Goal: Task Accomplishment & Management: Complete application form

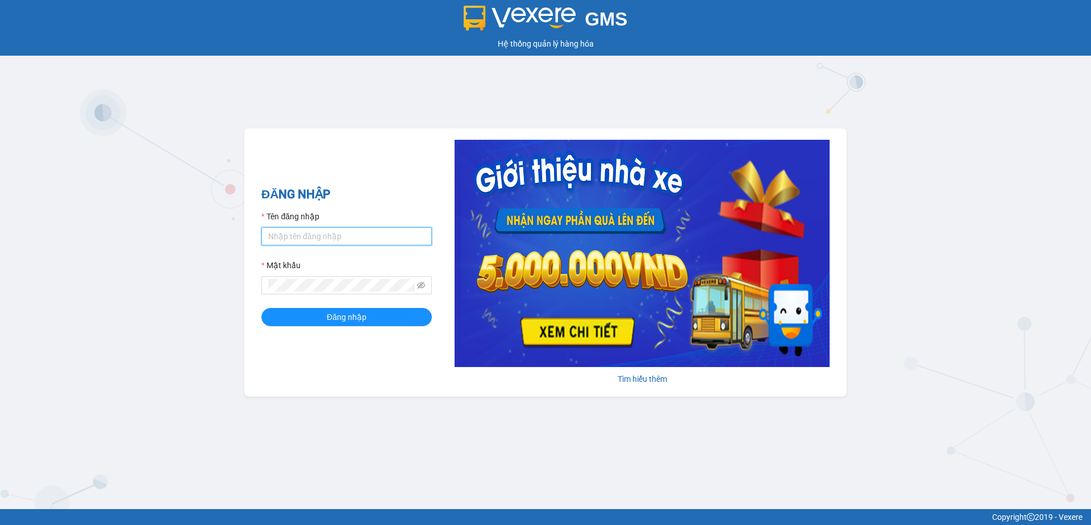
type input "thuyduyen.tienoanh"
click at [316, 231] on input "thuyduyen.tienoanh" at bounding box center [346, 236] width 170 height 18
type input "phanoanh.tienoanh"
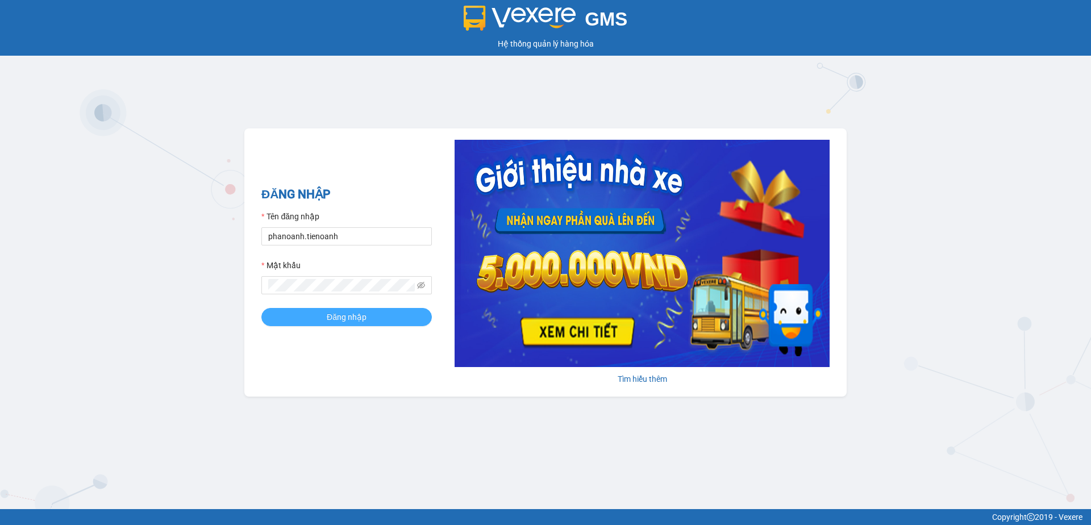
click at [337, 316] on span "Đăng nhập" at bounding box center [347, 317] width 40 height 12
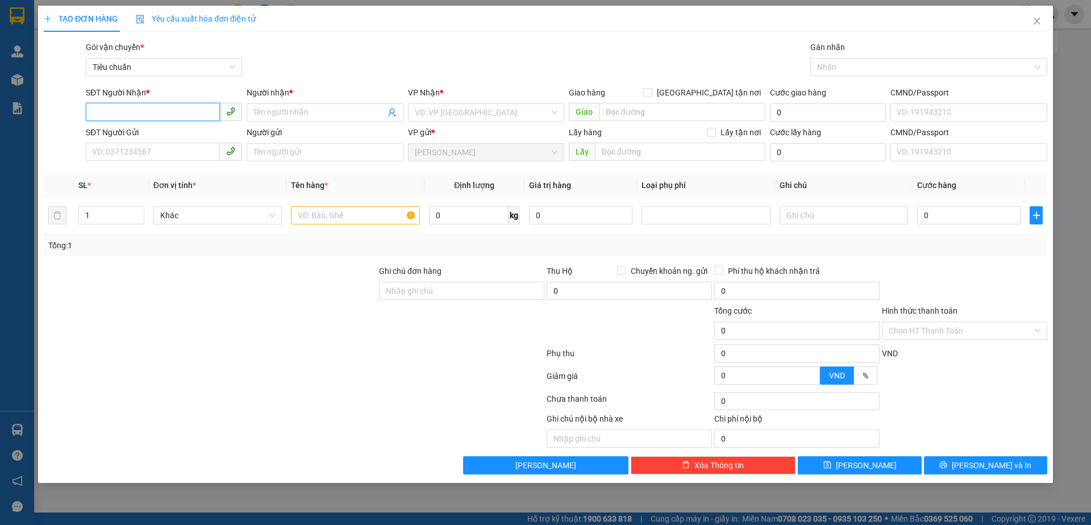
click at [194, 116] on input "SĐT Người Nhận *" at bounding box center [153, 112] width 134 height 18
type input "0934819961"
click at [196, 132] on div "0934819961 - [PERSON_NAME]" at bounding box center [164, 135] width 143 height 12
type input "C VÂN ANH"
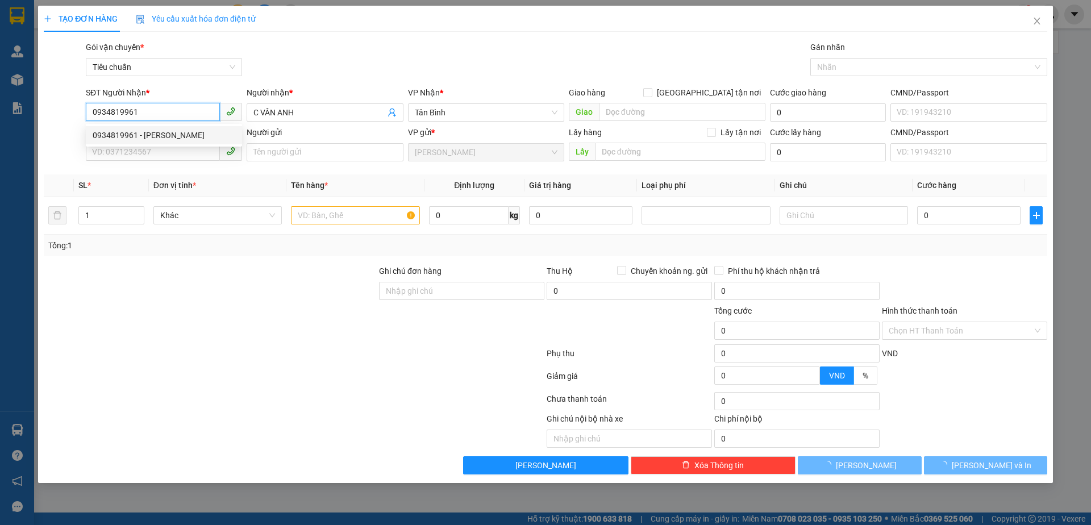
type input "50.000"
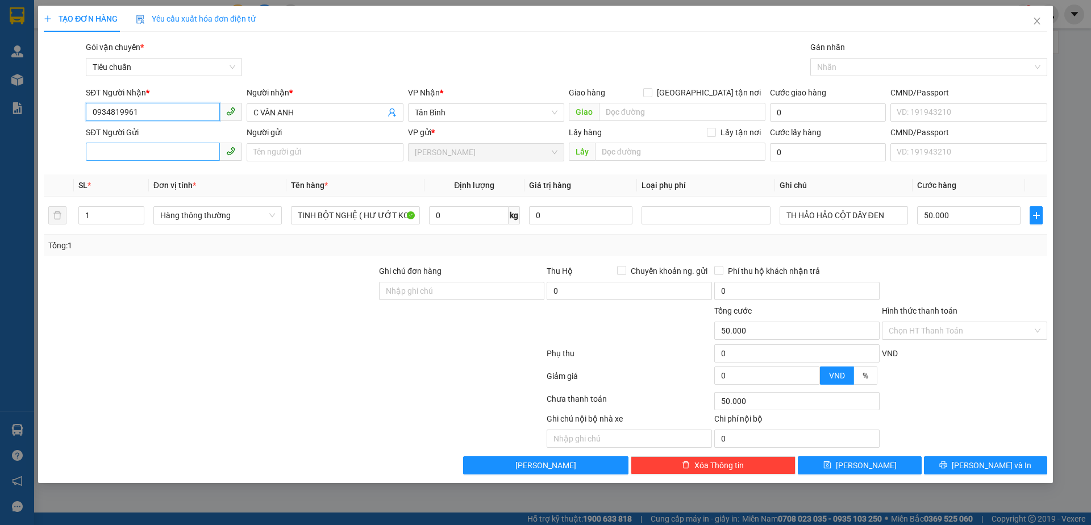
type input "0934819961"
click at [187, 148] on input "SĐT Người Gửi" at bounding box center [153, 152] width 134 height 18
click at [168, 172] on div "0365488926 - [PERSON_NAME]" at bounding box center [164, 175] width 143 height 12
type input "0365488926"
type input "[PERSON_NAME]"
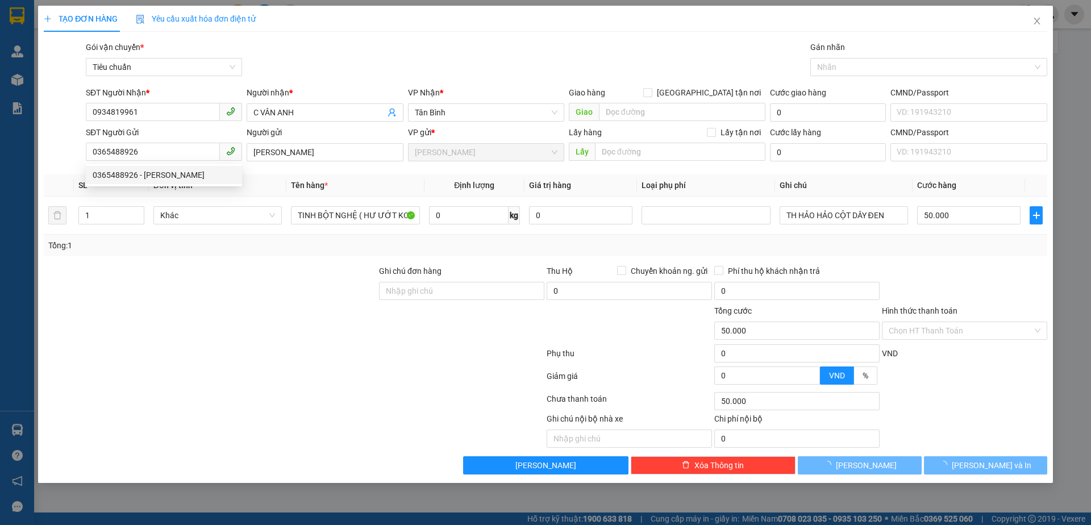
drag, startPoint x: 202, startPoint y: 319, endPoint x: 277, endPoint y: 290, distance: 80.2
click at [203, 322] on div at bounding box center [210, 324] width 335 height 40
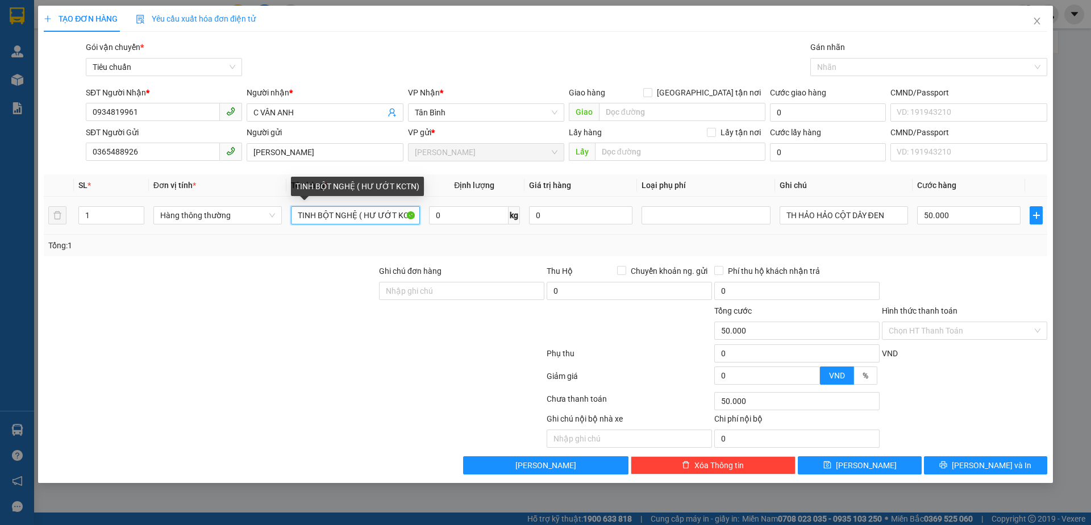
click at [362, 212] on input "TINH BỘT NGHỆ ( HƯ ƯỚT KCTN)" at bounding box center [355, 215] width 128 height 18
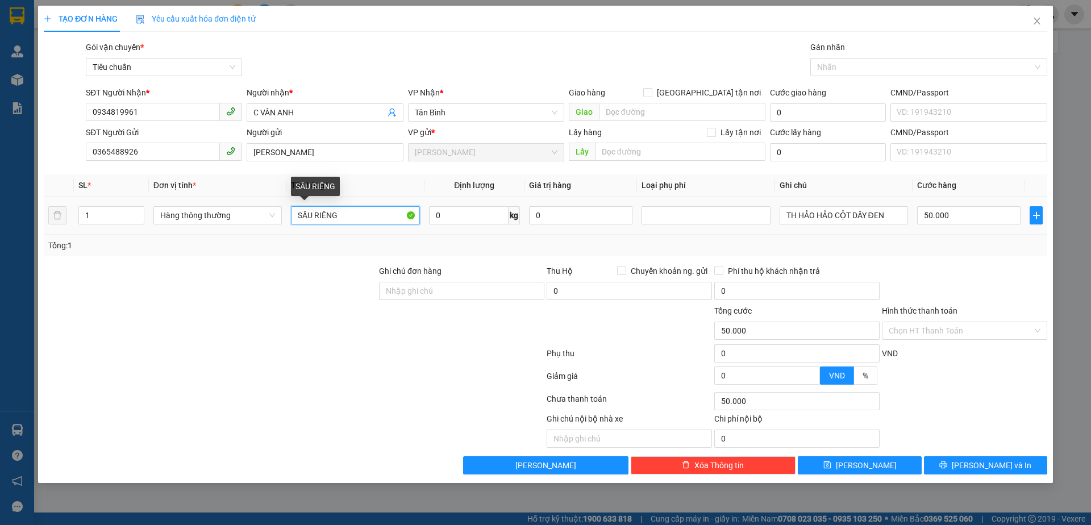
type input "SẦU RIÊNG"
type input "20"
type input "55.000"
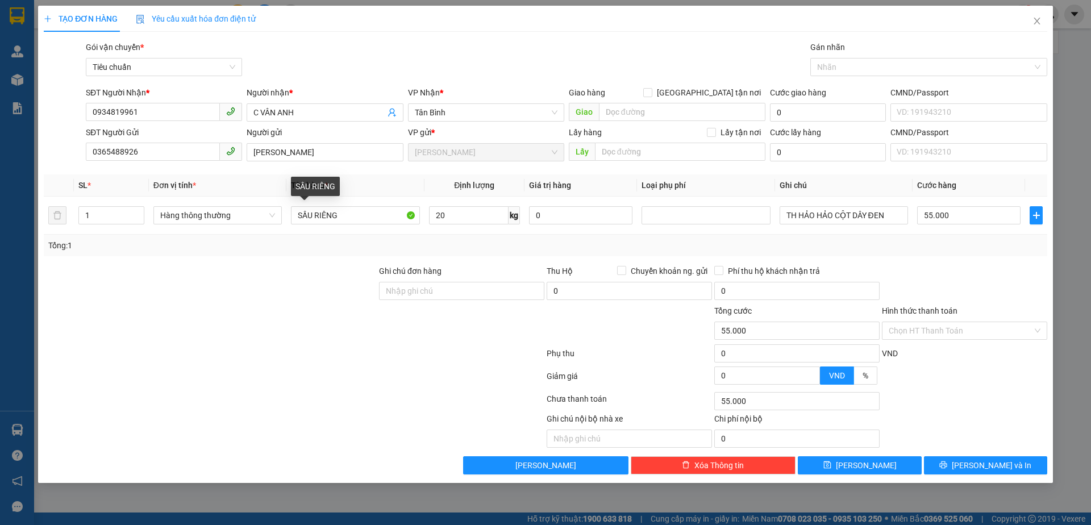
click at [204, 263] on div "Transit Pickup Surcharge Ids Transit Deliver Surcharge Ids Transit Deliver Surc…" at bounding box center [545, 257] width 1003 height 433
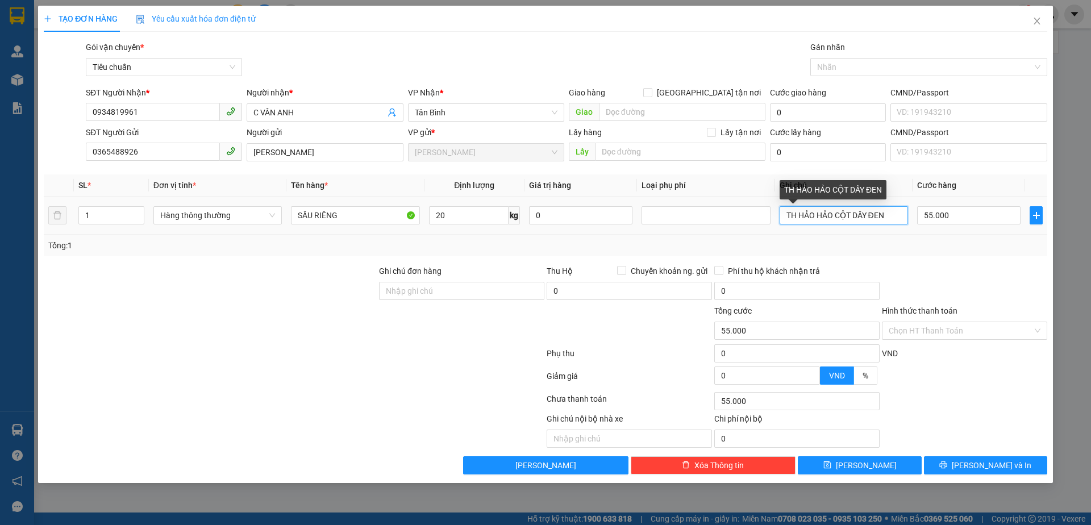
click at [867, 213] on input "TH HẢO HẢO CỘT DÂY ĐEN" at bounding box center [843, 215] width 128 height 18
type input "BAO TRẮNG"
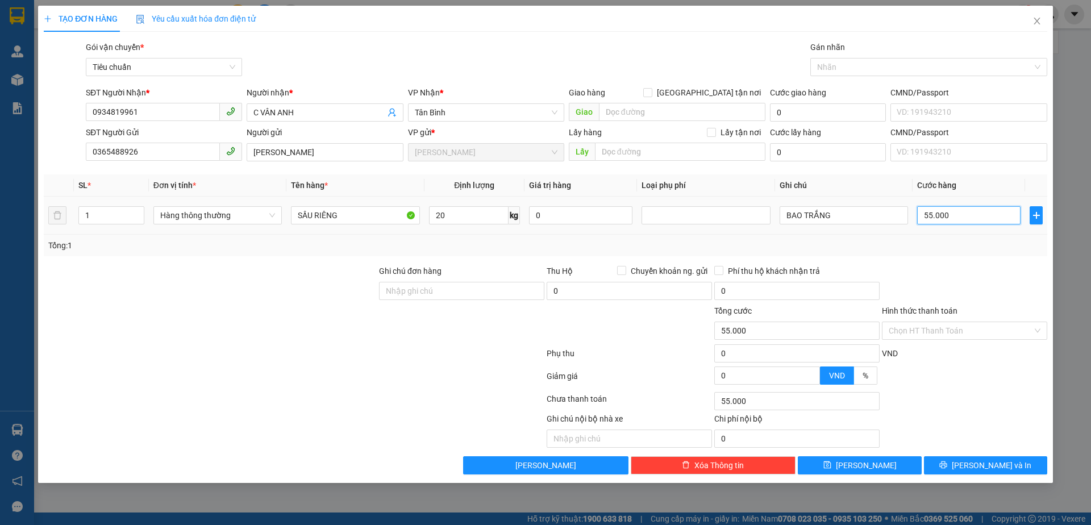
click at [983, 222] on input "55.000" at bounding box center [968, 215] width 103 height 18
type input "6"
type input "60"
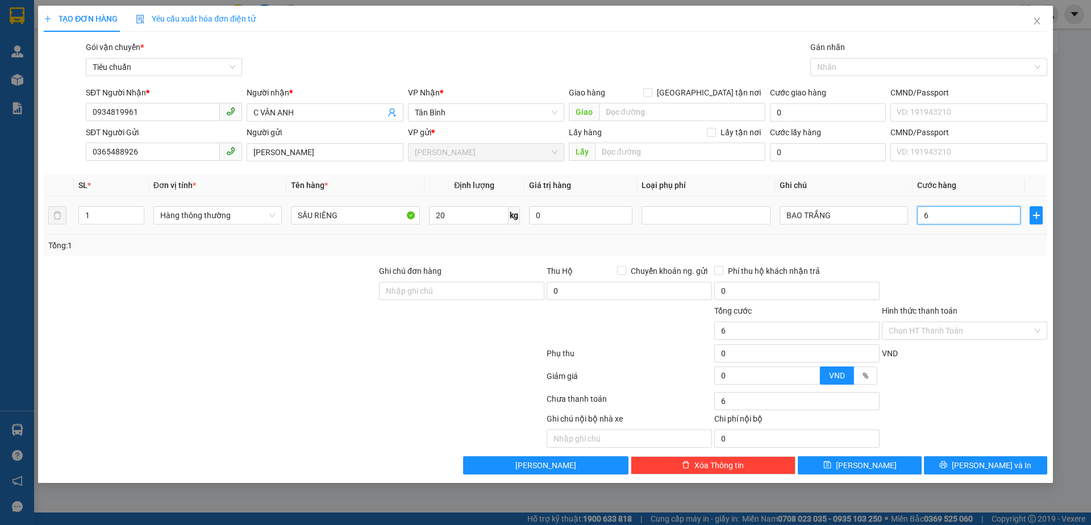
type input "60"
type input "60.000"
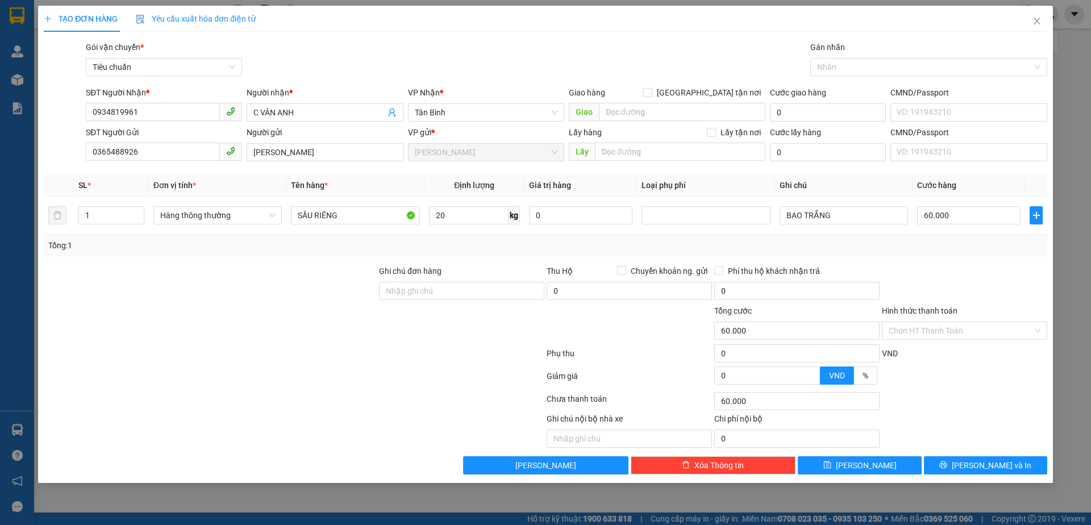
drag, startPoint x: 957, startPoint y: 269, endPoint x: 945, endPoint y: 320, distance: 53.0
click at [955, 270] on div at bounding box center [964, 285] width 168 height 40
drag, startPoint x: 944, startPoint y: 333, endPoint x: 940, endPoint y: 354, distance: 21.4
click at [944, 336] on input "Hình thức thanh toán" at bounding box center [960, 330] width 144 height 17
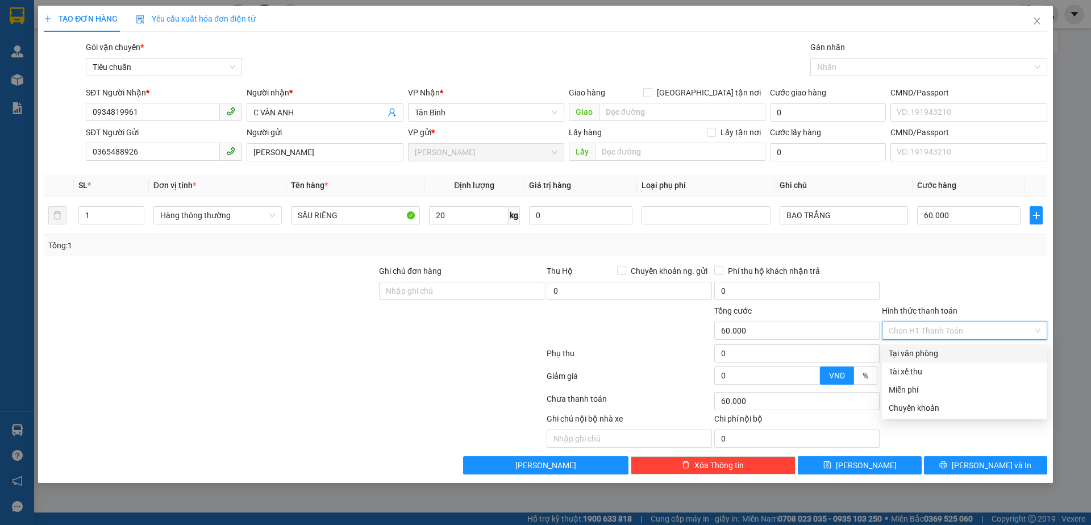
click at [940, 355] on div "Tại văn phòng" at bounding box center [964, 353] width 152 height 12
type input "0"
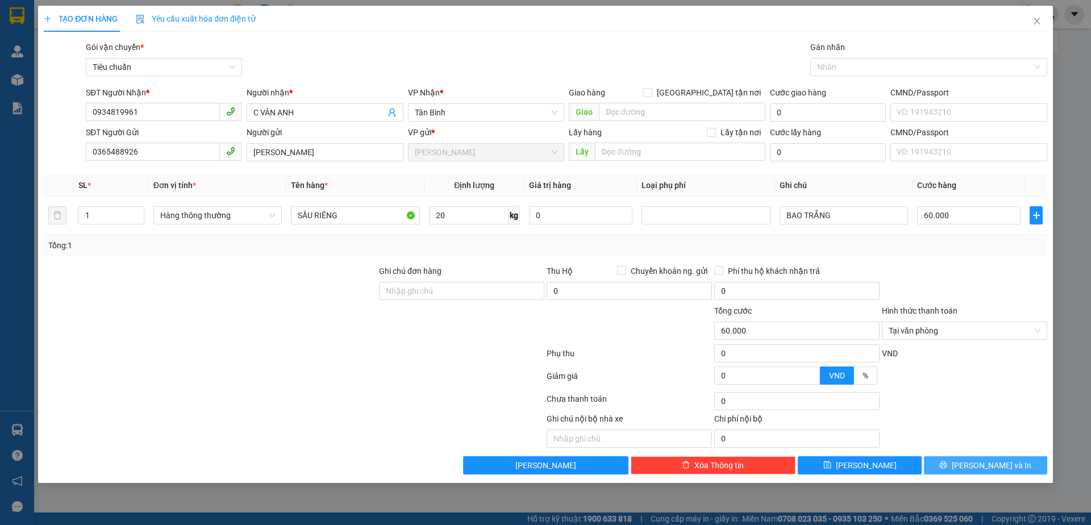
drag, startPoint x: 1013, startPoint y: 464, endPoint x: 822, endPoint y: 252, distance: 286.0
click at [1012, 464] on button "[PERSON_NAME] và In" at bounding box center [985, 465] width 123 height 18
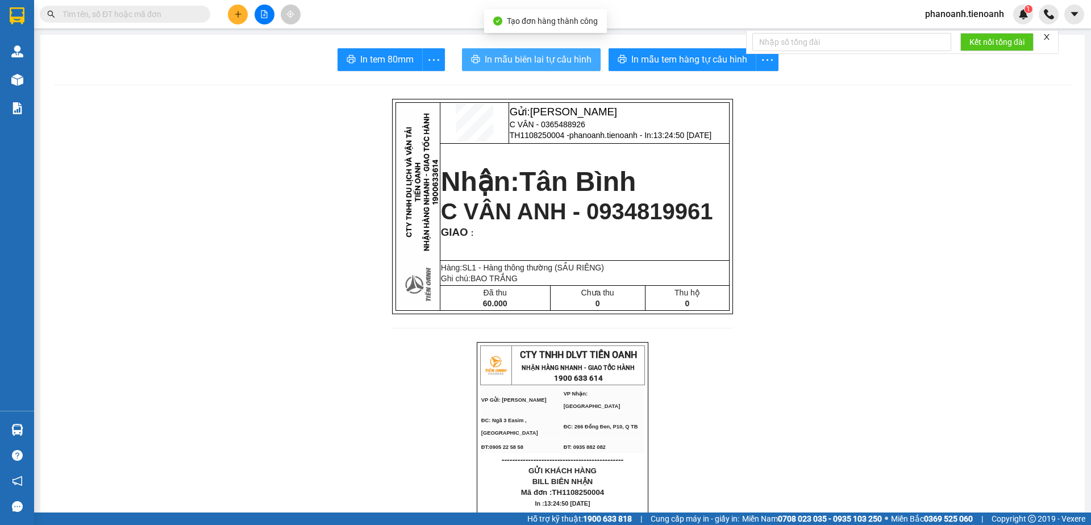
click at [574, 61] on span "In mẫu biên lai tự cấu hình" at bounding box center [538, 59] width 107 height 14
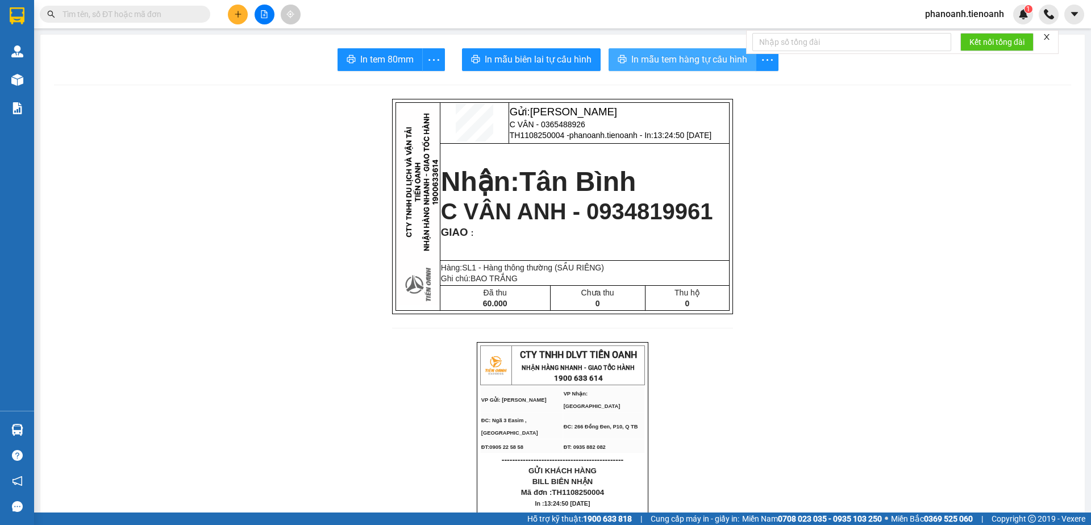
drag, startPoint x: 711, startPoint y: 56, endPoint x: 714, endPoint y: 74, distance: 17.9
click at [711, 56] on span "In mẫu tem hàng tự cấu hình" at bounding box center [689, 59] width 116 height 14
